Goal: Find specific page/section: Find specific page/section

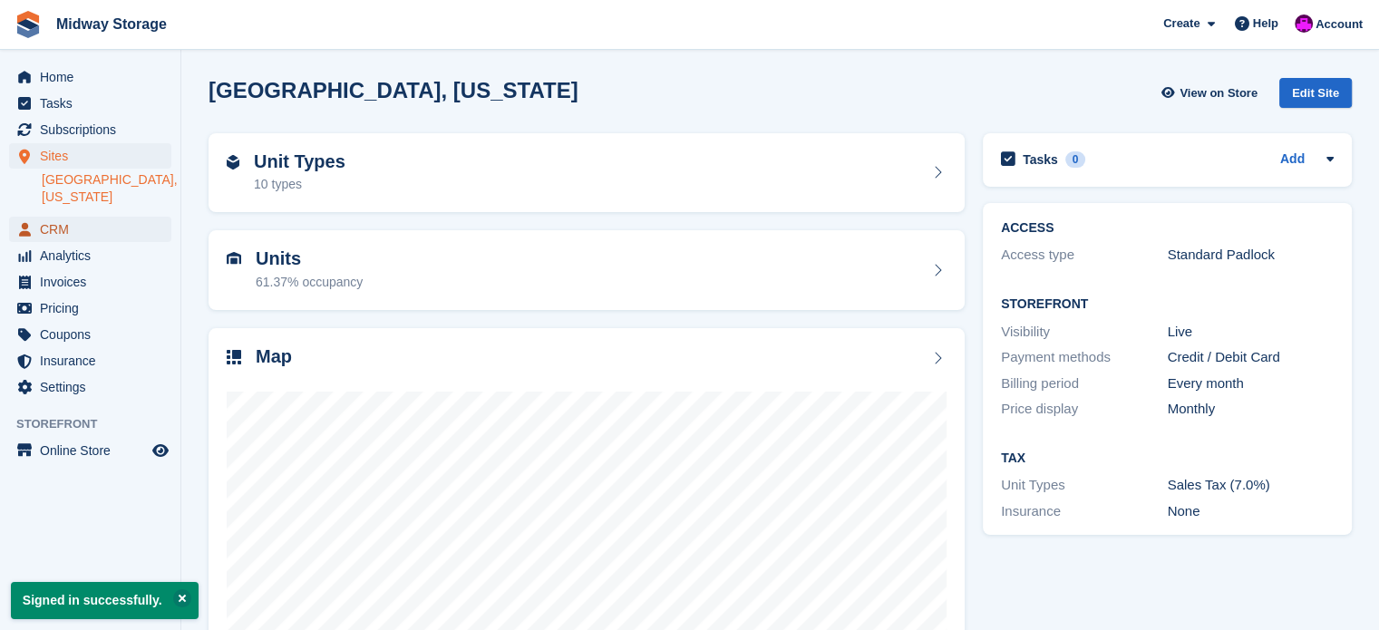
click at [54, 217] on span "CRM" at bounding box center [94, 229] width 109 height 25
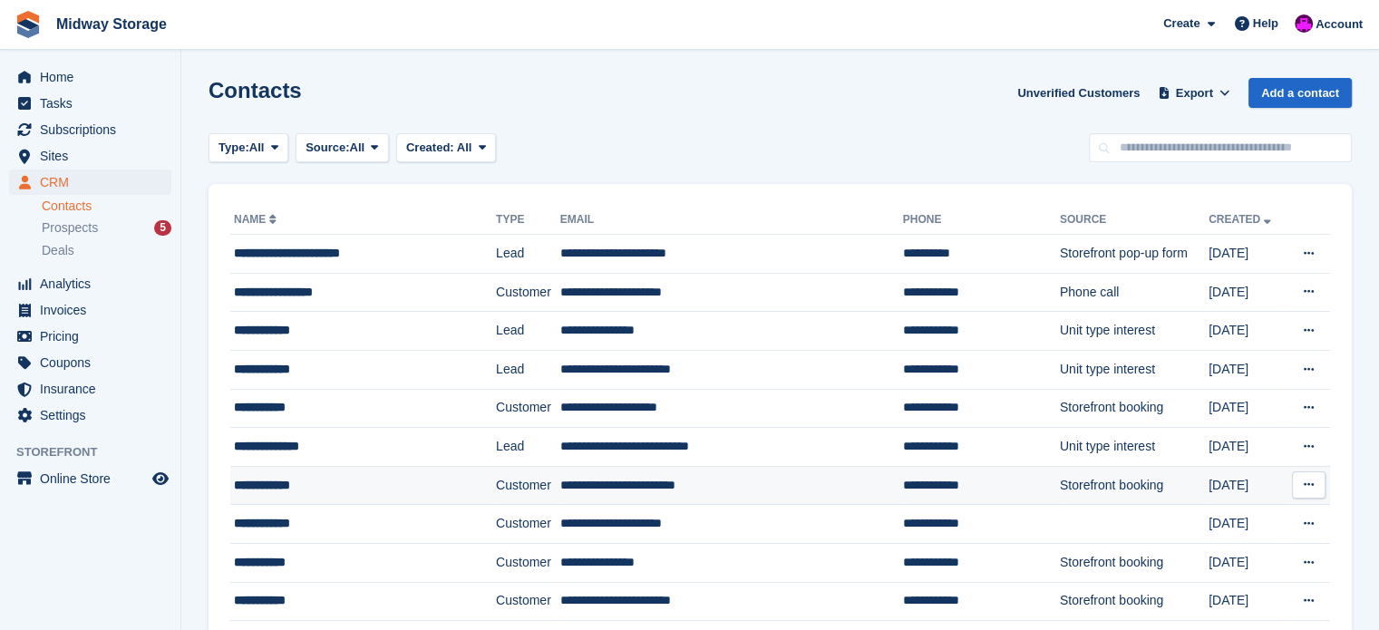
click at [290, 484] on div "**********" at bounding box center [346, 485] width 225 height 19
